Goal: Information Seeking & Learning: Learn about a topic

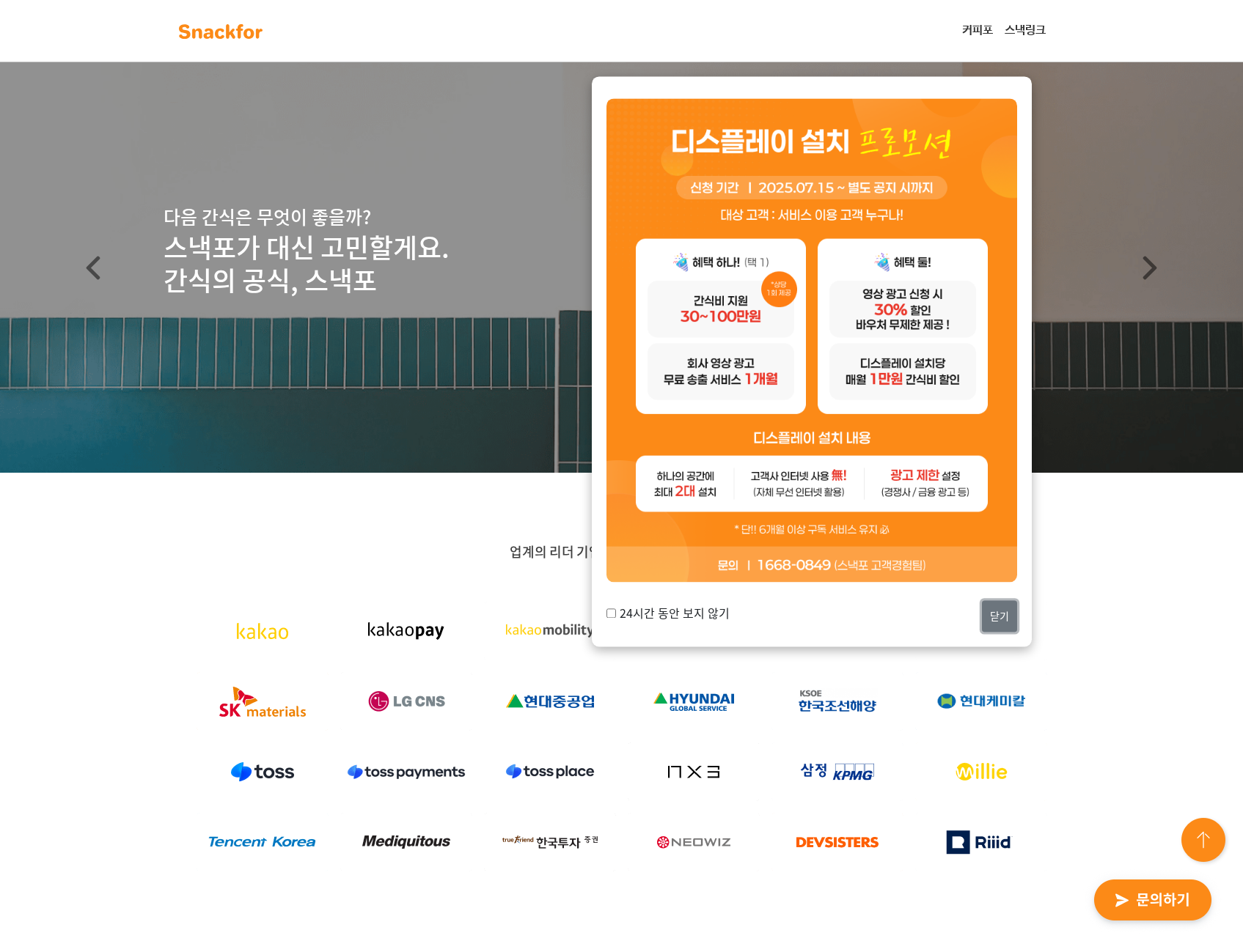
click at [1013, 622] on button "닫기" at bounding box center [999, 616] width 35 height 31
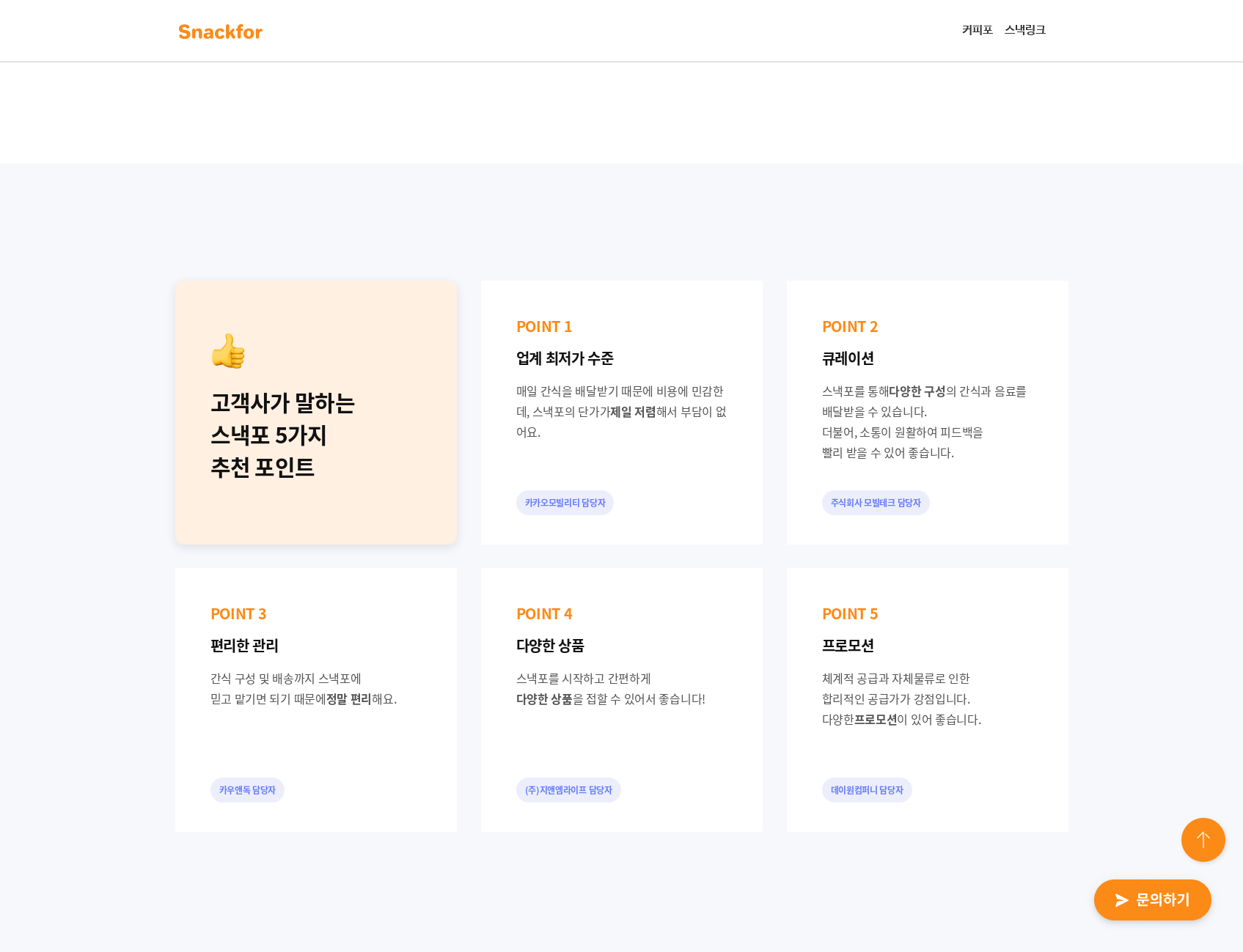
scroll to position [953, 0]
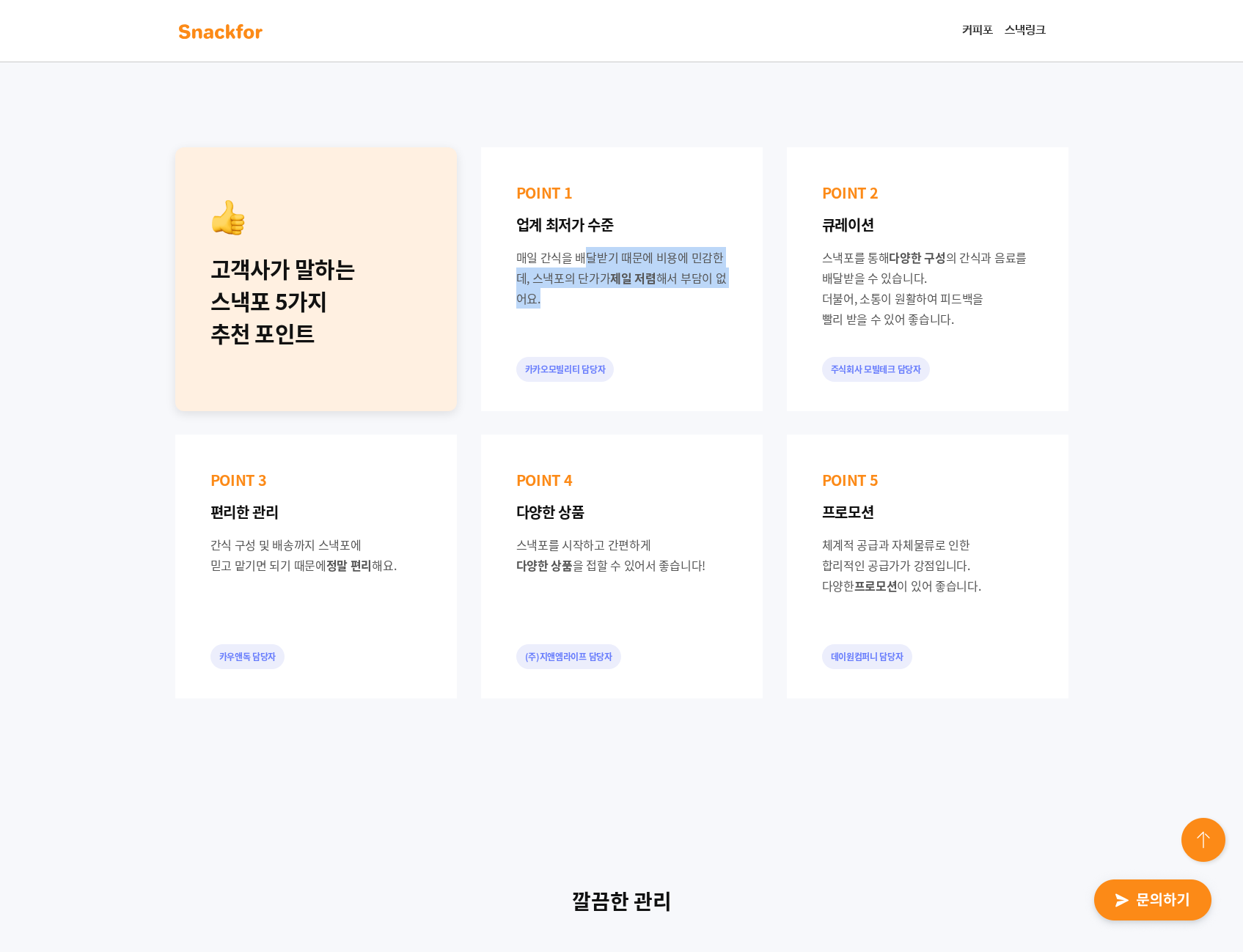
drag, startPoint x: 536, startPoint y: 262, endPoint x: 622, endPoint y: 316, distance: 101.5
click at [622, 316] on div "POINT 1 업계 최저가 수준 매일 간식을 배달받기 때문에 비용에 민감한데, 스낵포의 단가가 제일 저렴 해서 부담이 없어요. 카카오모빌리티 …" at bounding box center [622, 279] width 282 height 264
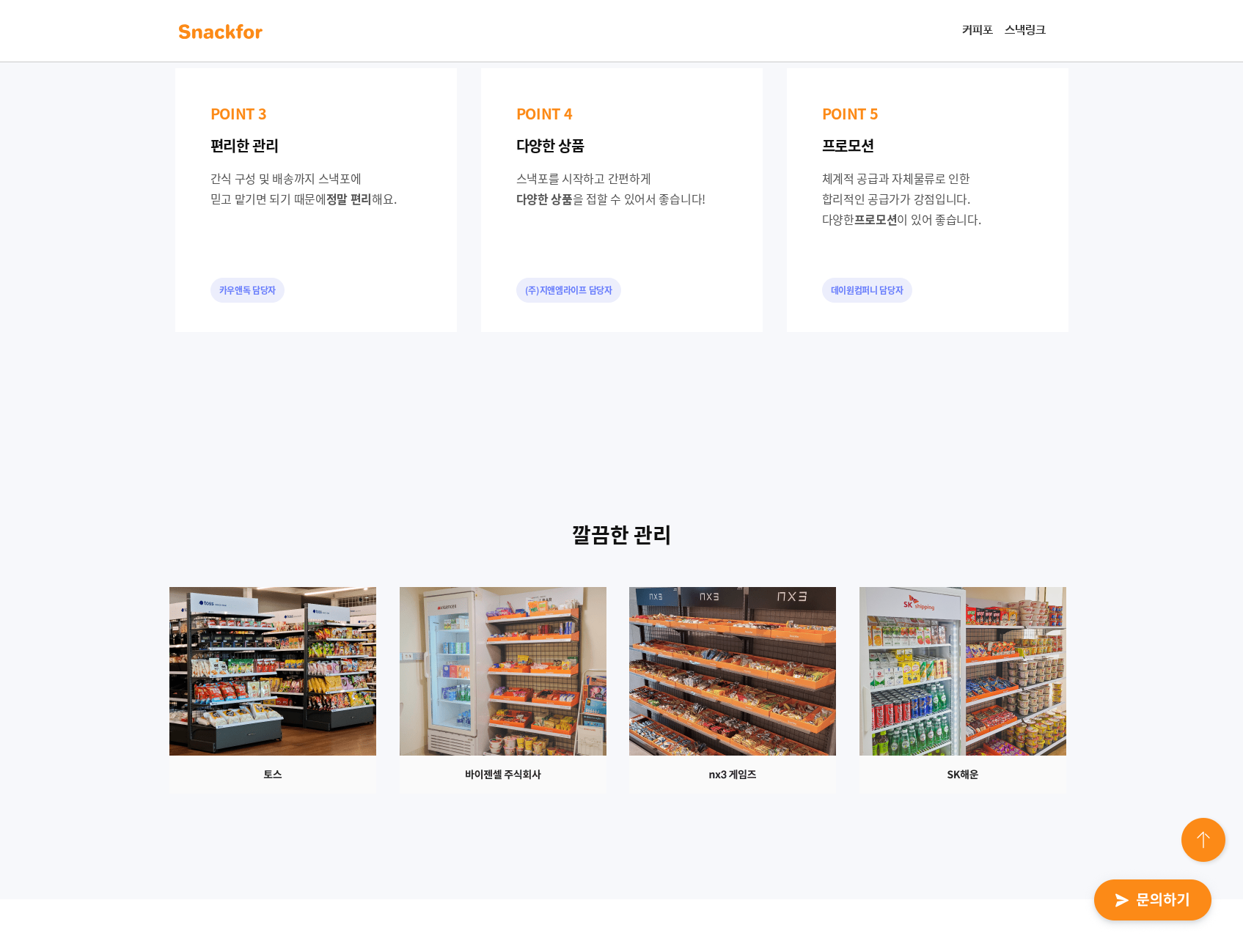
click at [585, 365] on div "고객사가 말하는 스낵포 5가지 추천 포인트 POINT 1 업계 최저가 수준 매일 간식을 배달받기 때문에 비용에 민감한데, 스낵포의 단가가 제일…" at bounding box center [622, 56] width 1243 height 785
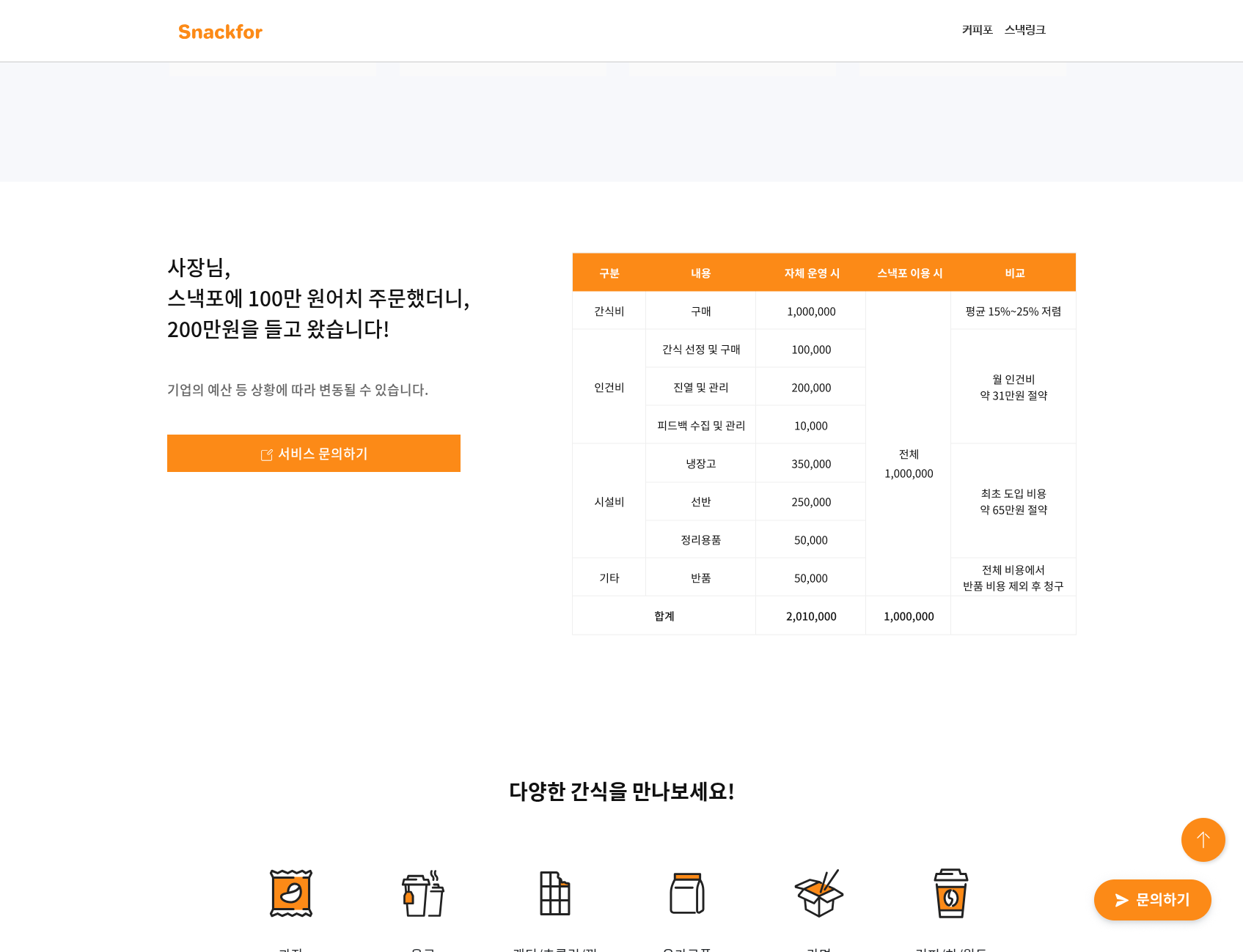
scroll to position [2052, 0]
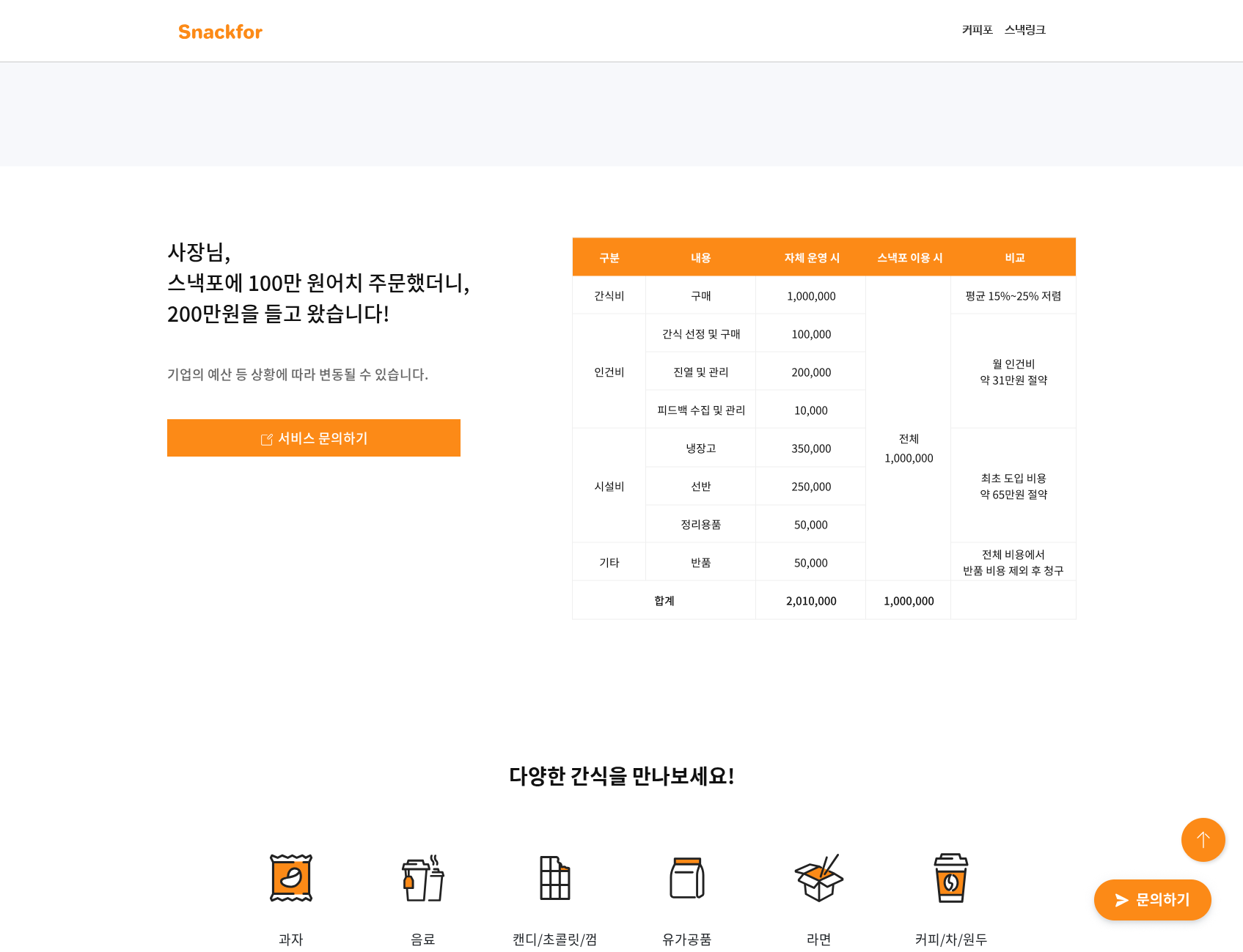
drag, startPoint x: 214, startPoint y: 468, endPoint x: 421, endPoint y: 495, distance: 208.8
click at [421, 329] on p "사장님, 스낵포에 100만 원어치 주문했더니, 200만원을 들고 왔습니다!" at bounding box center [319, 283] width 302 height 92
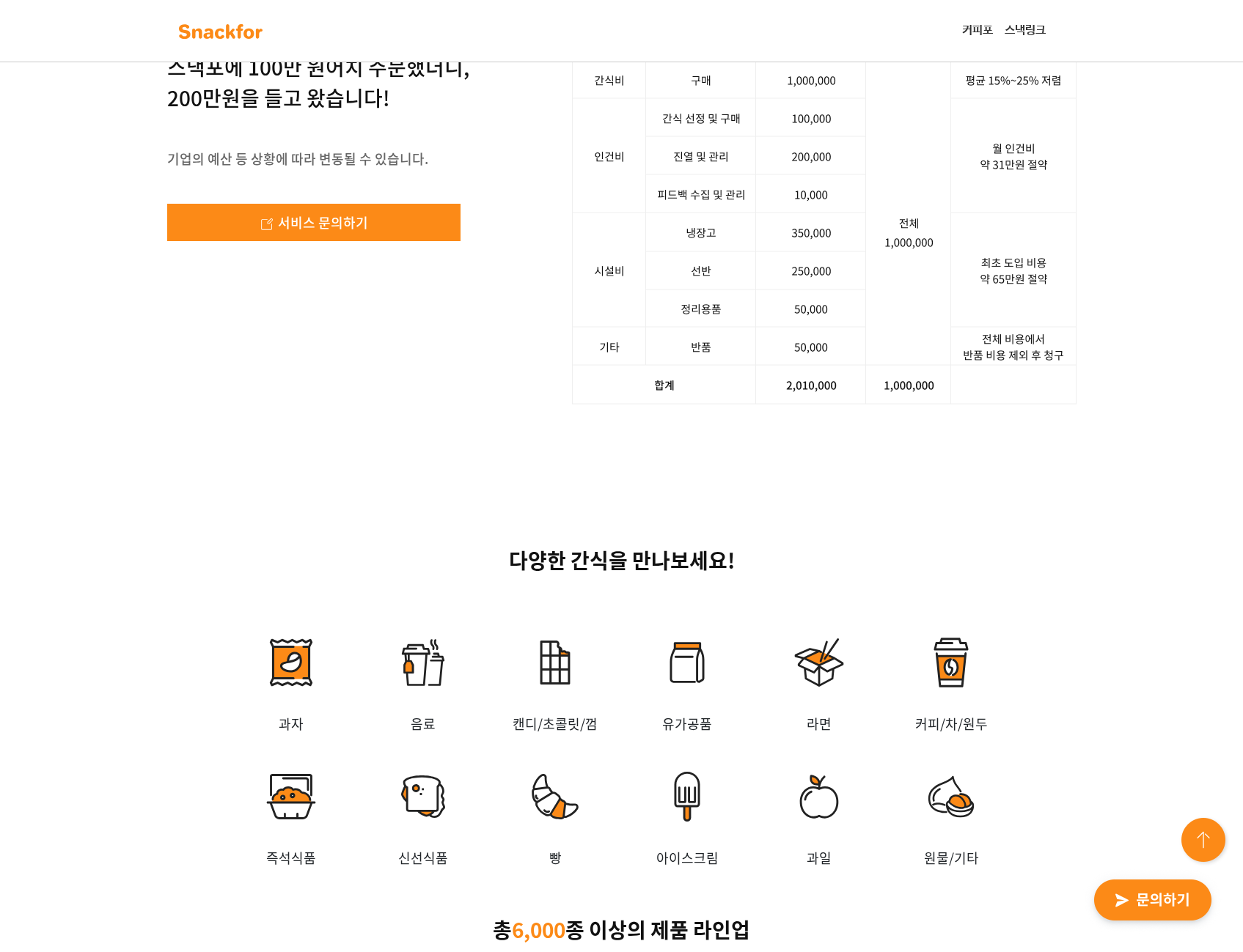
scroll to position [2272, 0]
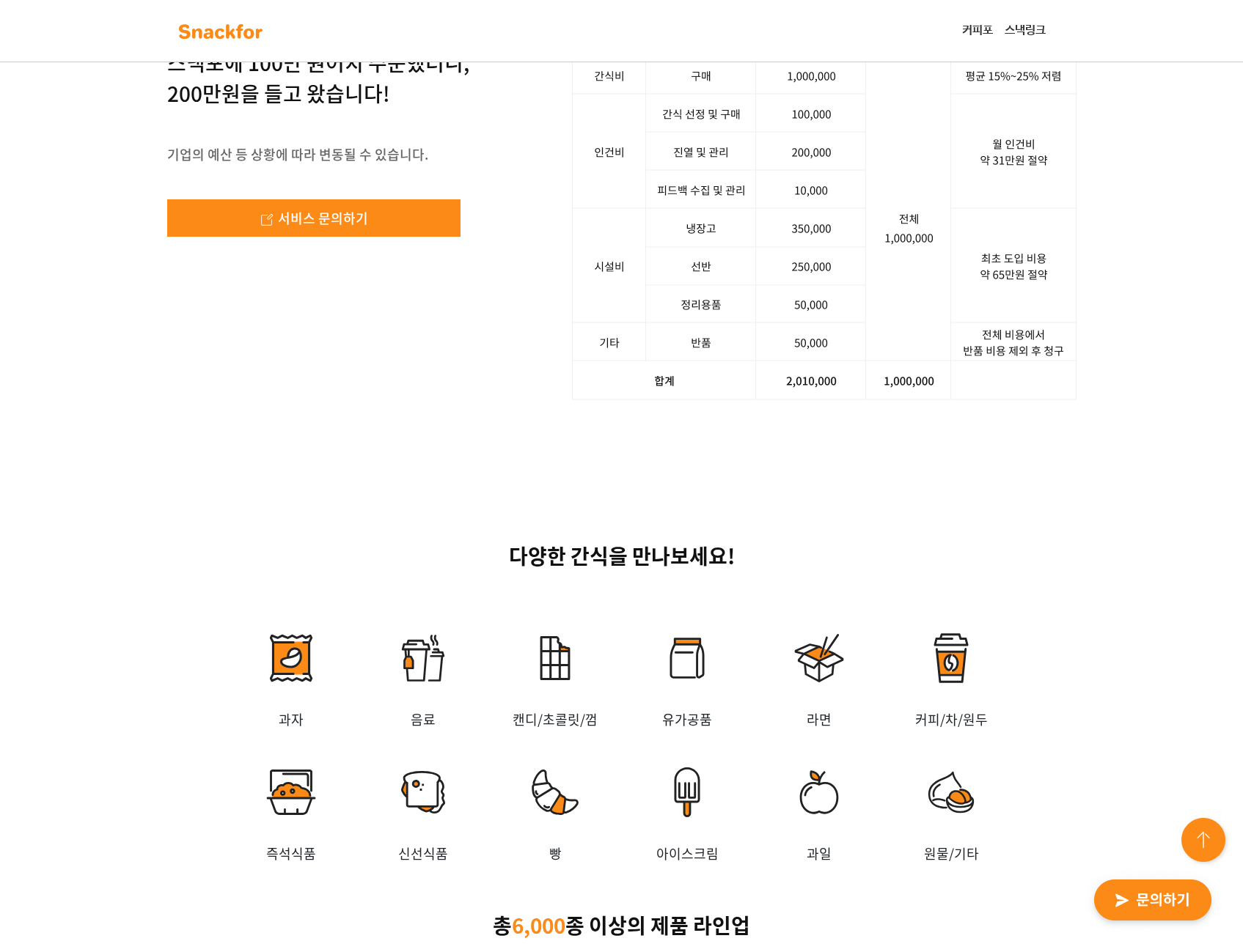
click at [724, 470] on div "사장님, 스낵포에 100만 원어치 주문했더니, 200만원을 들고 왔습니다! 기업의 예산 등 상황에 따라 변동될 수 있습니다. 서비스 문의하기 …" at bounding box center [622, 208] width 1243 height 524
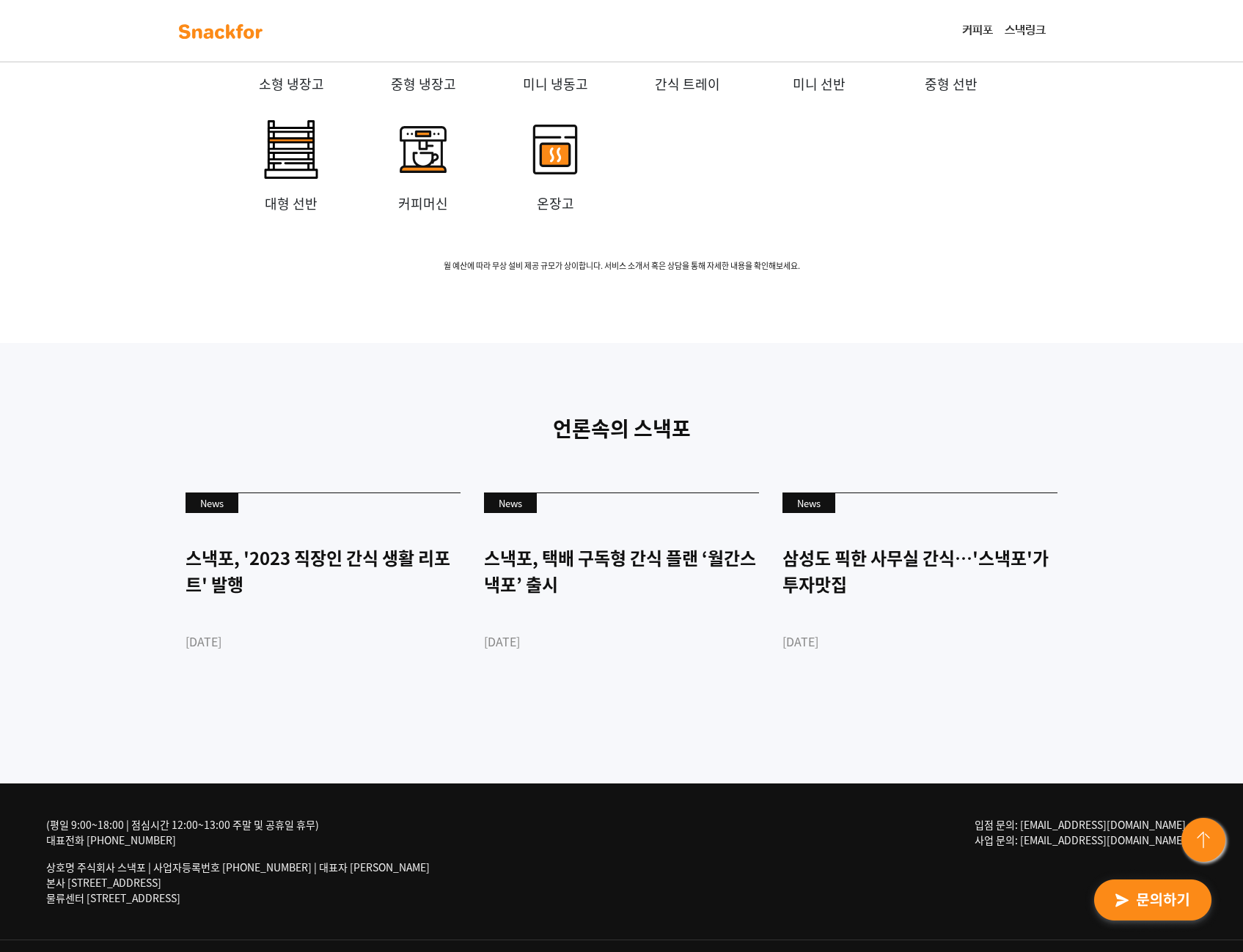
scroll to position [3445, 0]
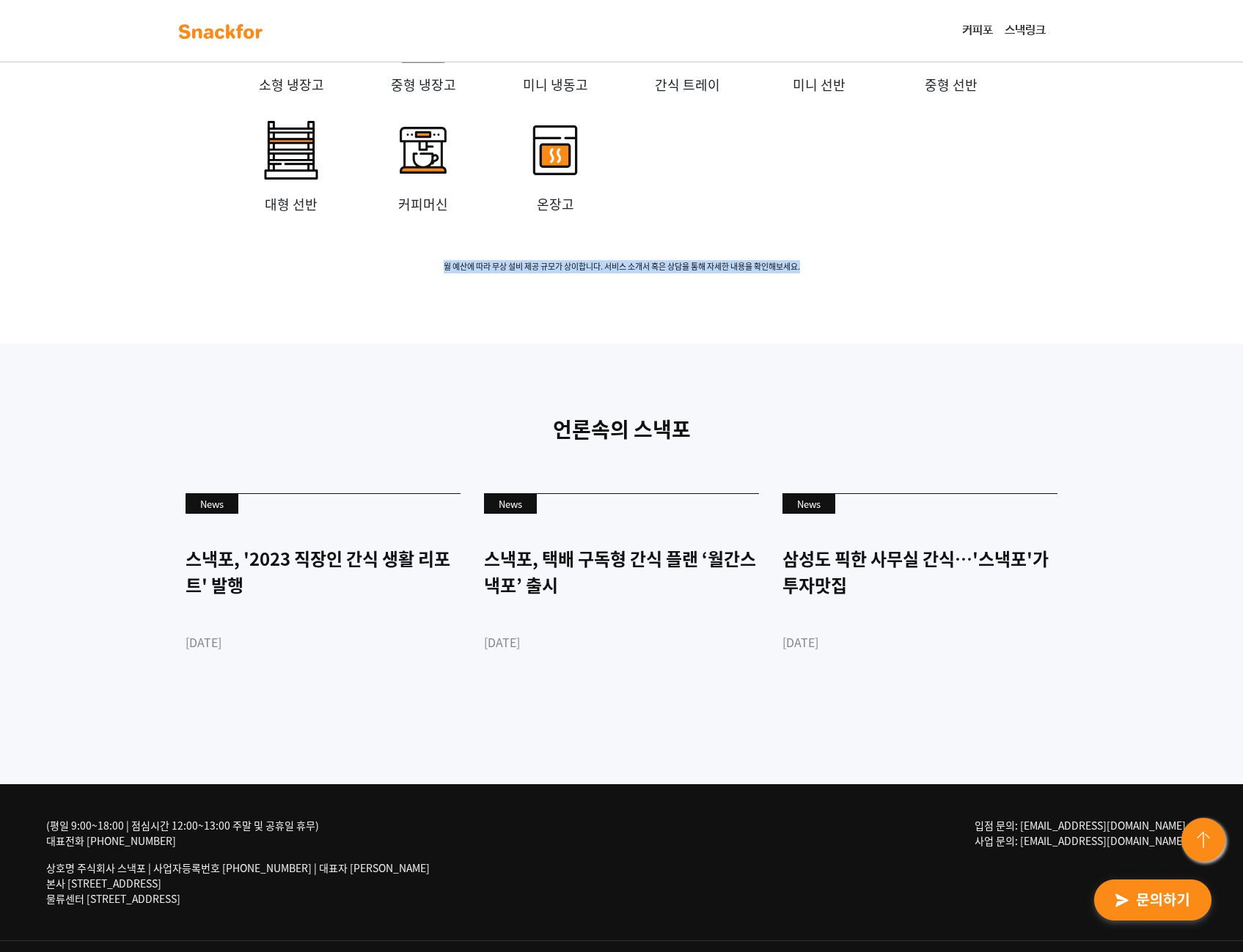
drag, startPoint x: 408, startPoint y: 475, endPoint x: 877, endPoint y: 467, distance: 469.1
drag, startPoint x: 877, startPoint y: 467, endPoint x: 626, endPoint y: 586, distance: 277.8
click at [626, 586] on div "언론속의 스낵포 News 스낵포, '2023 직장인 간식 생활 리포트' 발행 [DATE] News 스낵포, 택배 구독형 간식 플랜 ‘월간스낵포…" at bounding box center [622, 563] width 1243 height 441
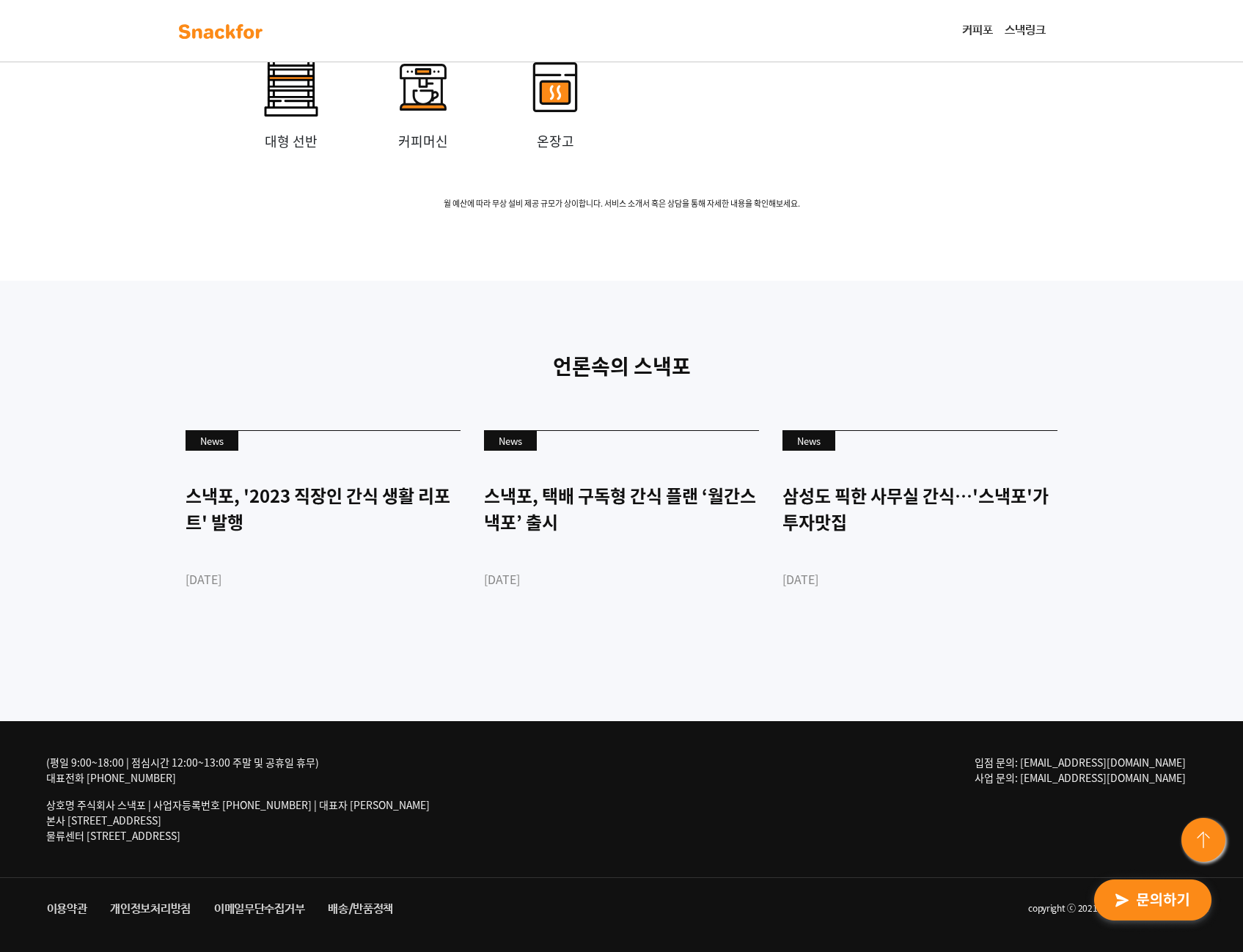
scroll to position [3715, 0]
